Goal: Task Accomplishment & Management: Manage account settings

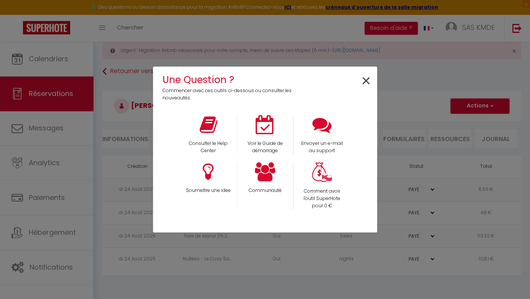
click at [366, 79] on span "×" at bounding box center [366, 81] width 10 height 24
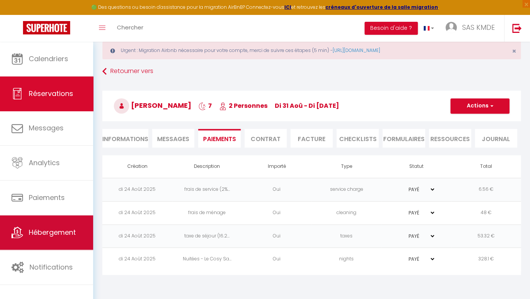
click at [60, 225] on link "Hébergement" at bounding box center [46, 233] width 93 height 34
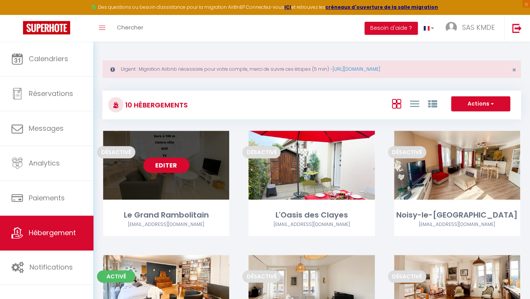
click at [175, 162] on link "Editer" at bounding box center [166, 165] width 46 height 15
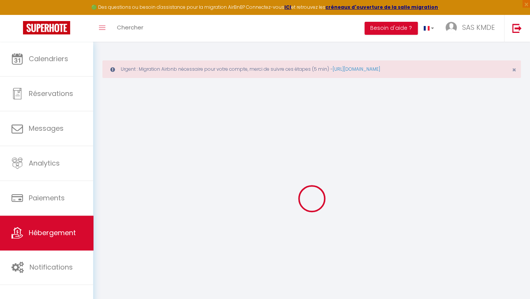
select select
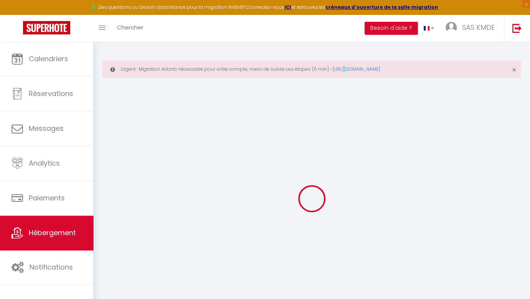
select select
checkbox input "false"
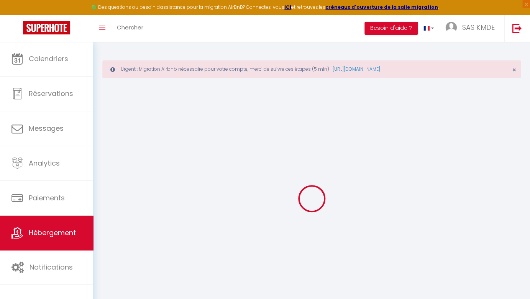
select select
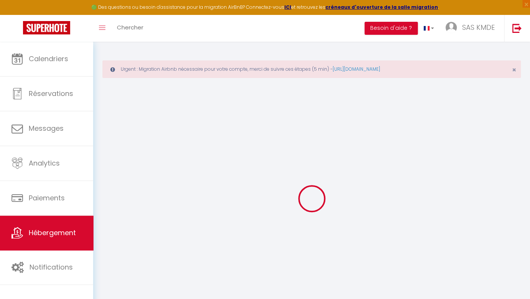
select select
checkbox input "false"
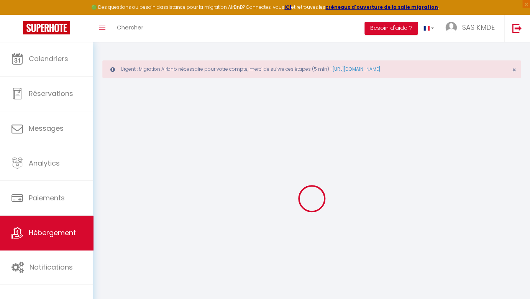
select select
checkbox input "false"
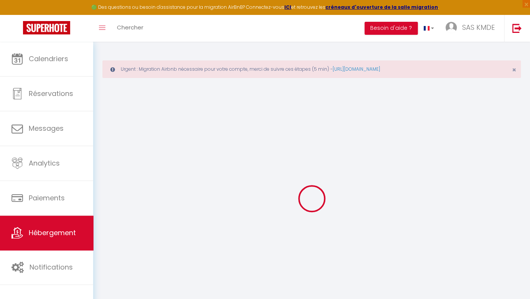
select select
checkbox input "false"
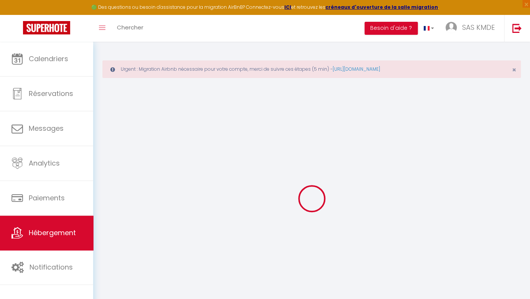
select select "17:00"
select select
select select "10:00"
select select "30"
select select "120"
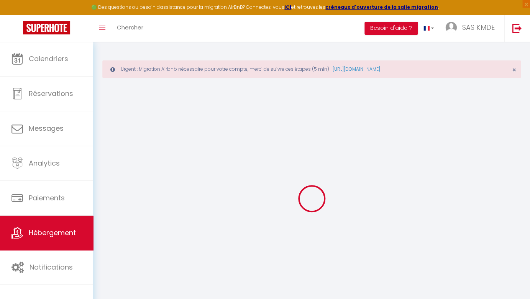
select select
checkbox input "false"
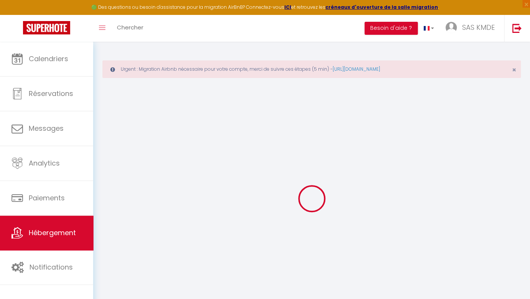
checkbox input "false"
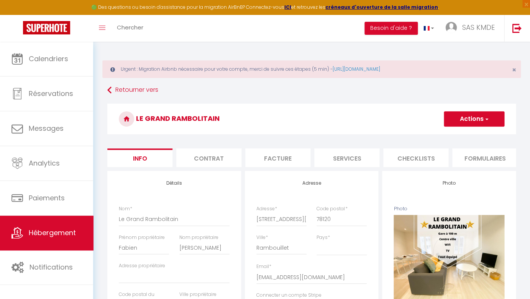
select select
checkbox input "false"
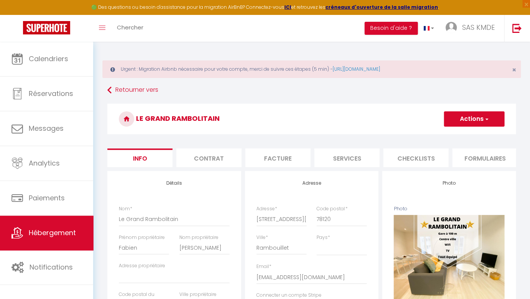
checkbox input "false"
click at [340, 157] on li "Plateformes" at bounding box center [333, 158] width 65 height 19
select select
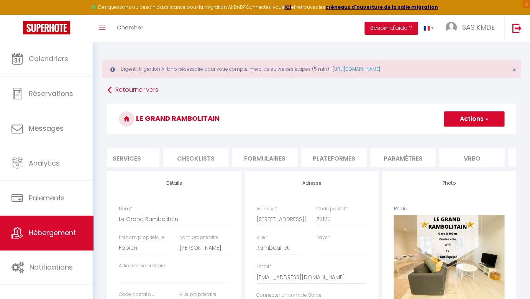
checkbox input "false"
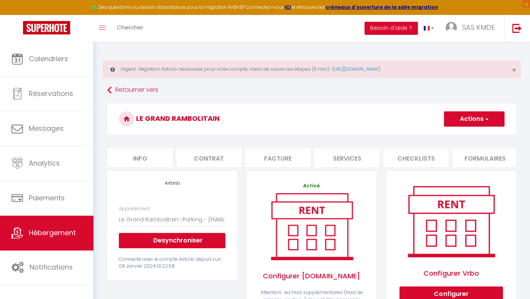
scroll to position [9, 0]
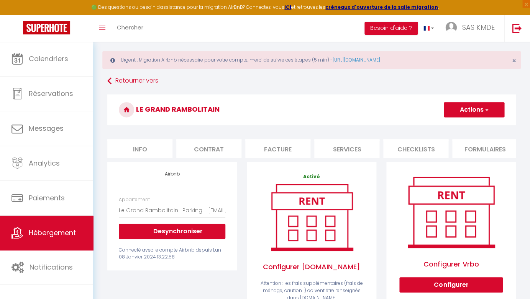
click at [149, 146] on li "Info" at bounding box center [139, 148] width 65 height 19
select select
checkbox input "false"
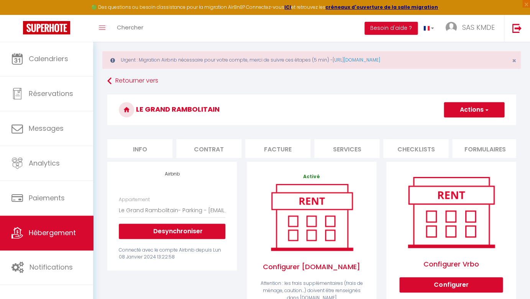
checkbox input "false"
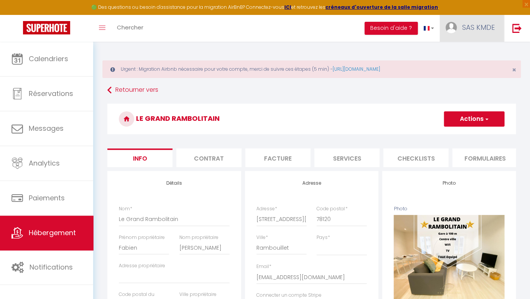
click at [470, 29] on span "SAS KMDE" at bounding box center [477, 28] width 33 height 10
click at [468, 50] on link "Paramètres" at bounding box center [473, 53] width 57 height 13
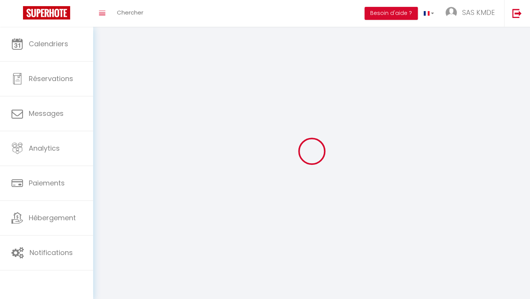
type input "SAS KMDE"
type input "[PERSON_NAME]"
type input "0619993851"
type input "[STREET_ADDRESS] l'Herbier"
type input "91700"
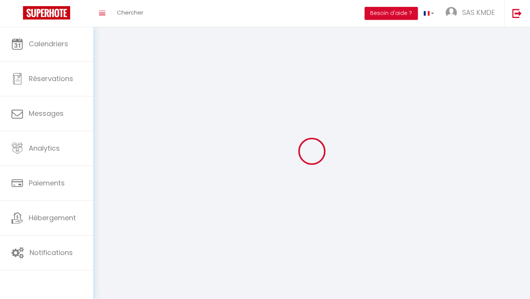
type input "SAINTE [PERSON_NAME] DES BOIS"
type input "cECIaDzTAncNC8GU3HJaVrxOl"
type input "ULa0kS0eyUiNZMtVDpZ0RtSfh"
type input "cECIaDzTAncNC8GU3HJaVrxOl"
type input "ULa0kS0eyUiNZMtVDpZ0RtSfh"
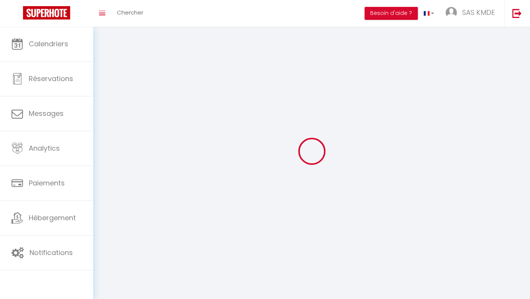
type input "[URL][DOMAIN_NAME]"
select select "1"
select select "28"
select select "fr"
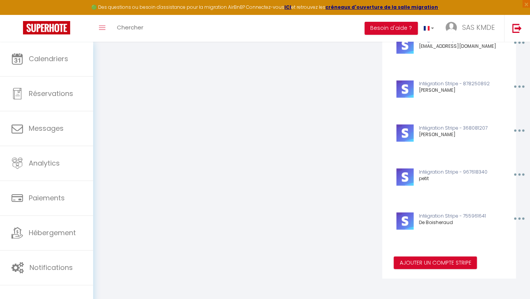
scroll to position [334, 0]
click at [433, 262] on button "Ajouter un compte Stripe" at bounding box center [434, 263] width 83 height 13
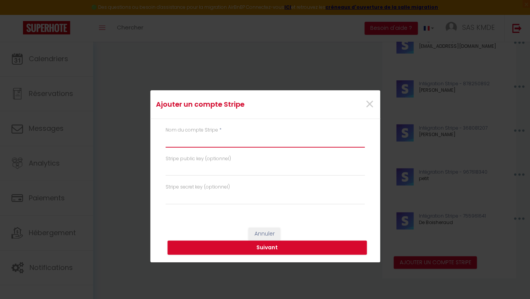
click at [321, 141] on input "text" at bounding box center [264, 141] width 199 height 14
type input "flo"
click at [319, 244] on button "Suivant" at bounding box center [266, 248] width 199 height 15
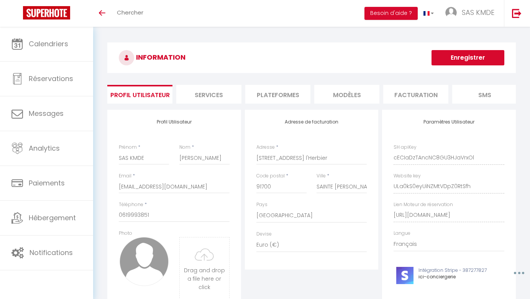
select select "28"
select select "fr"
